Goal: Information Seeking & Learning: Learn about a topic

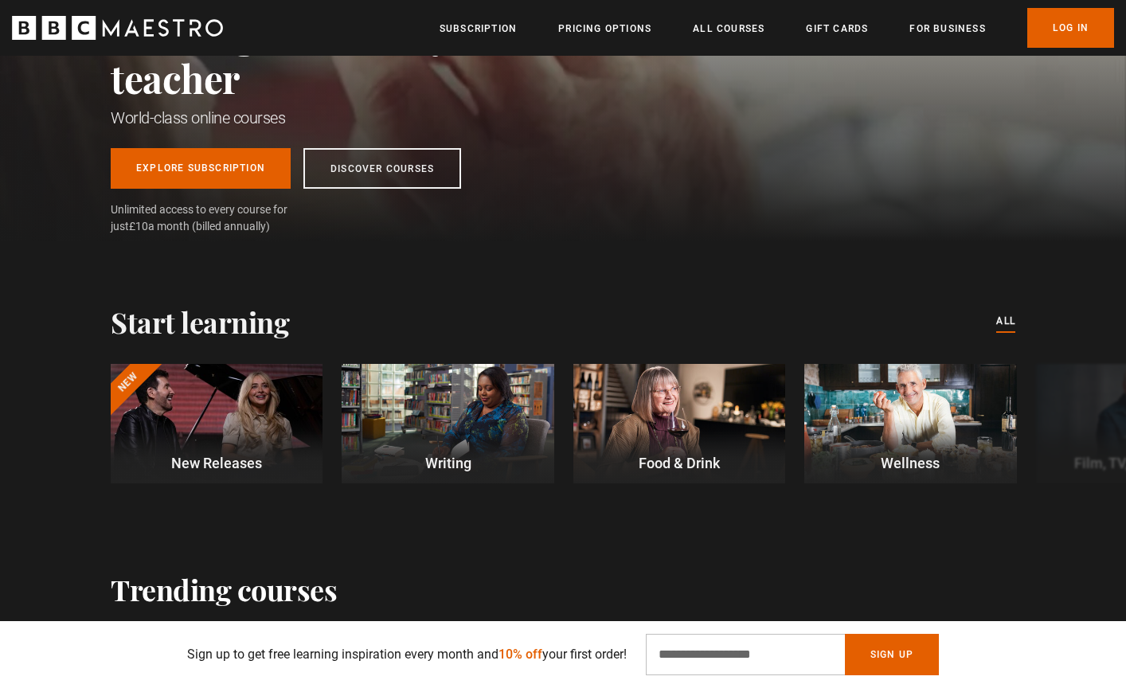
scroll to position [246, 0]
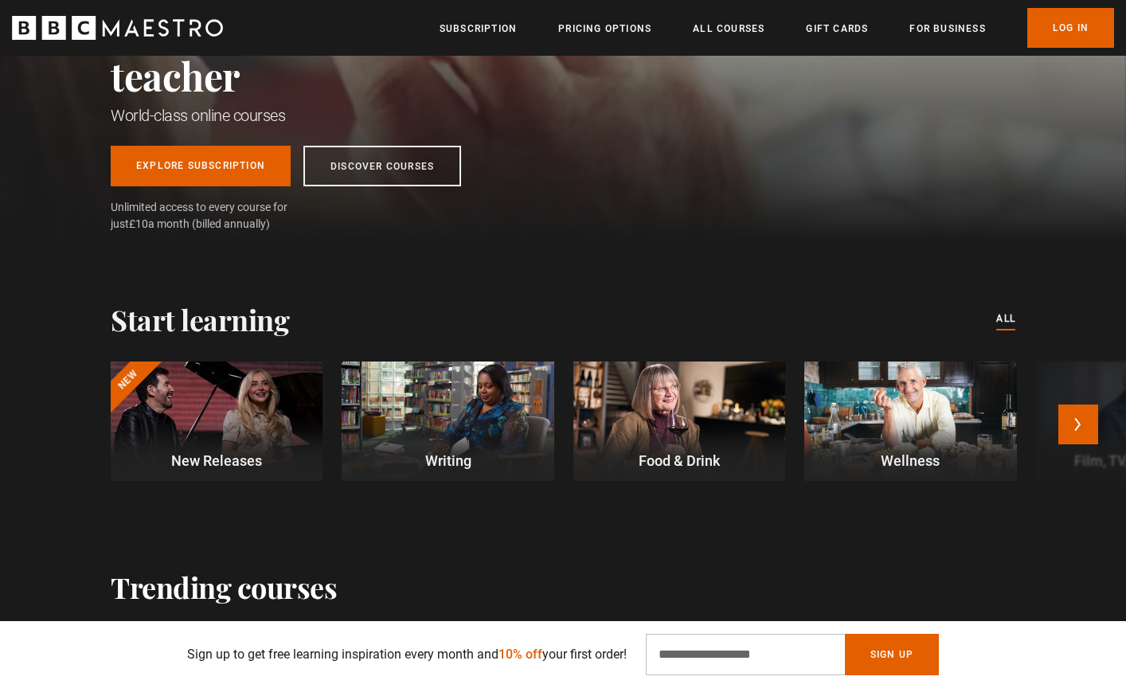
click at [173, 390] on div at bounding box center [217, 420] width 212 height 119
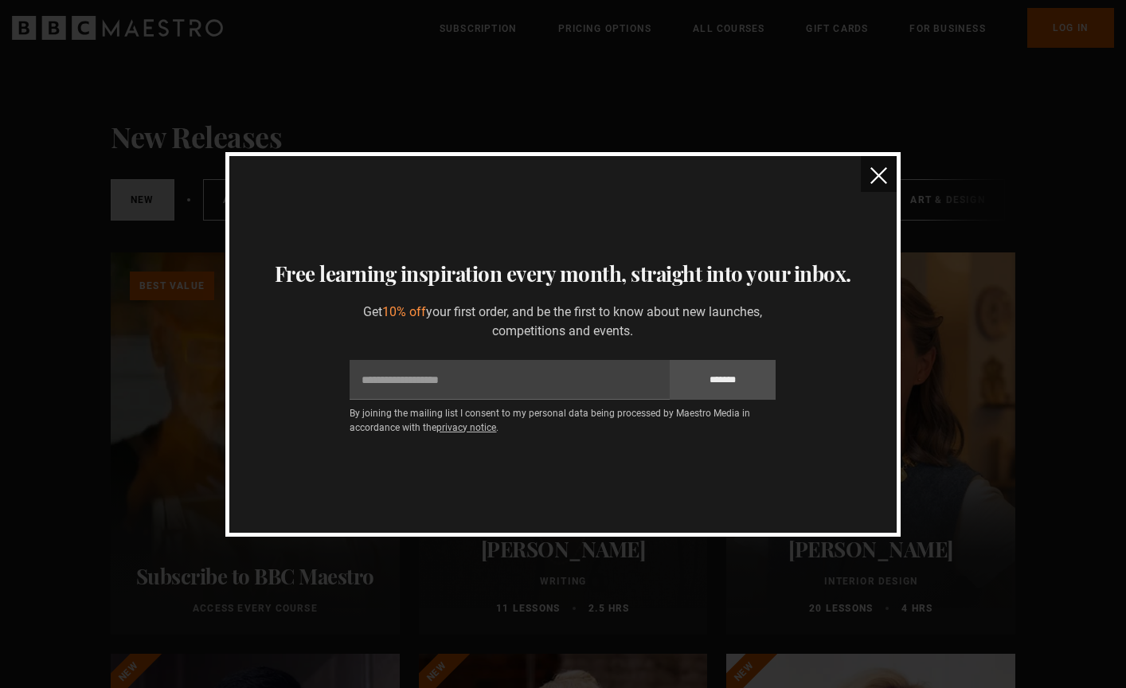
click at [878, 166] on button "close" at bounding box center [878, 174] width 36 height 36
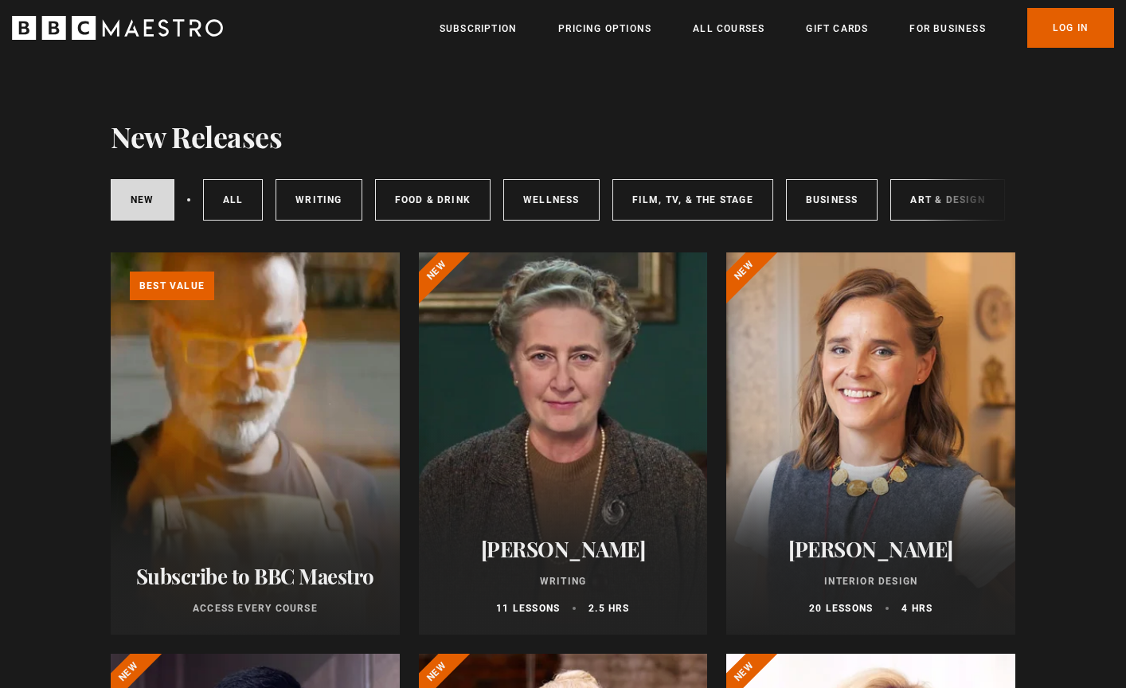
click at [828, 435] on div at bounding box center [870, 443] width 289 height 382
click at [579, 373] on div at bounding box center [563, 443] width 289 height 382
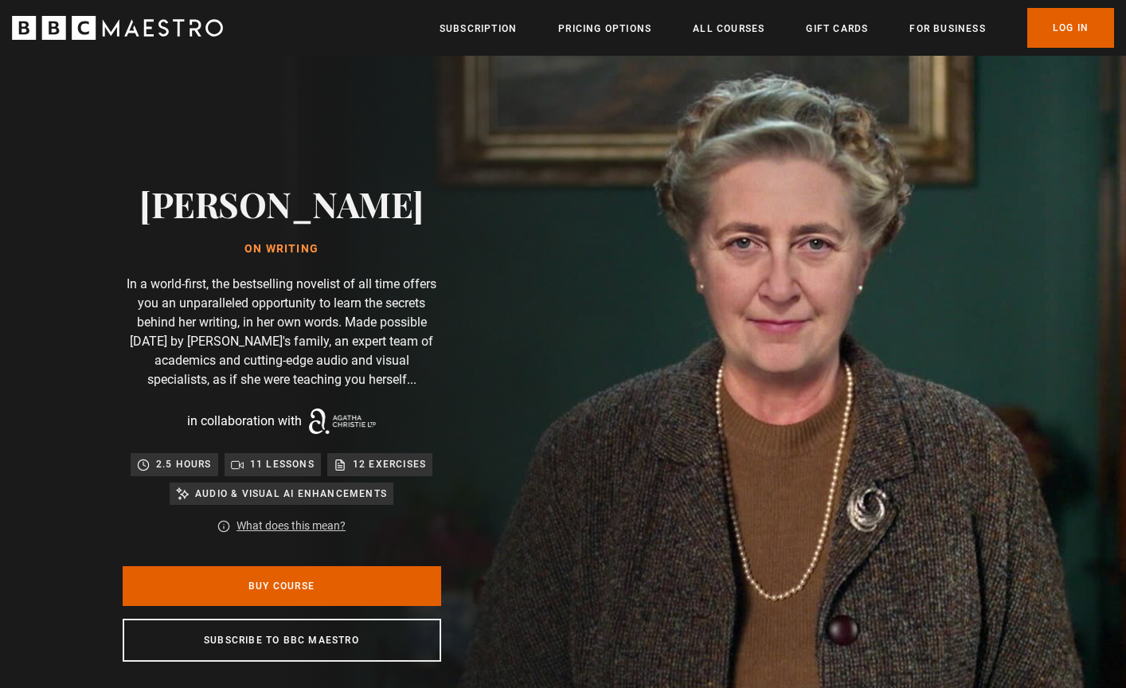
scroll to position [0, 626]
